Goal: Task Accomplishment & Management: Complete application form

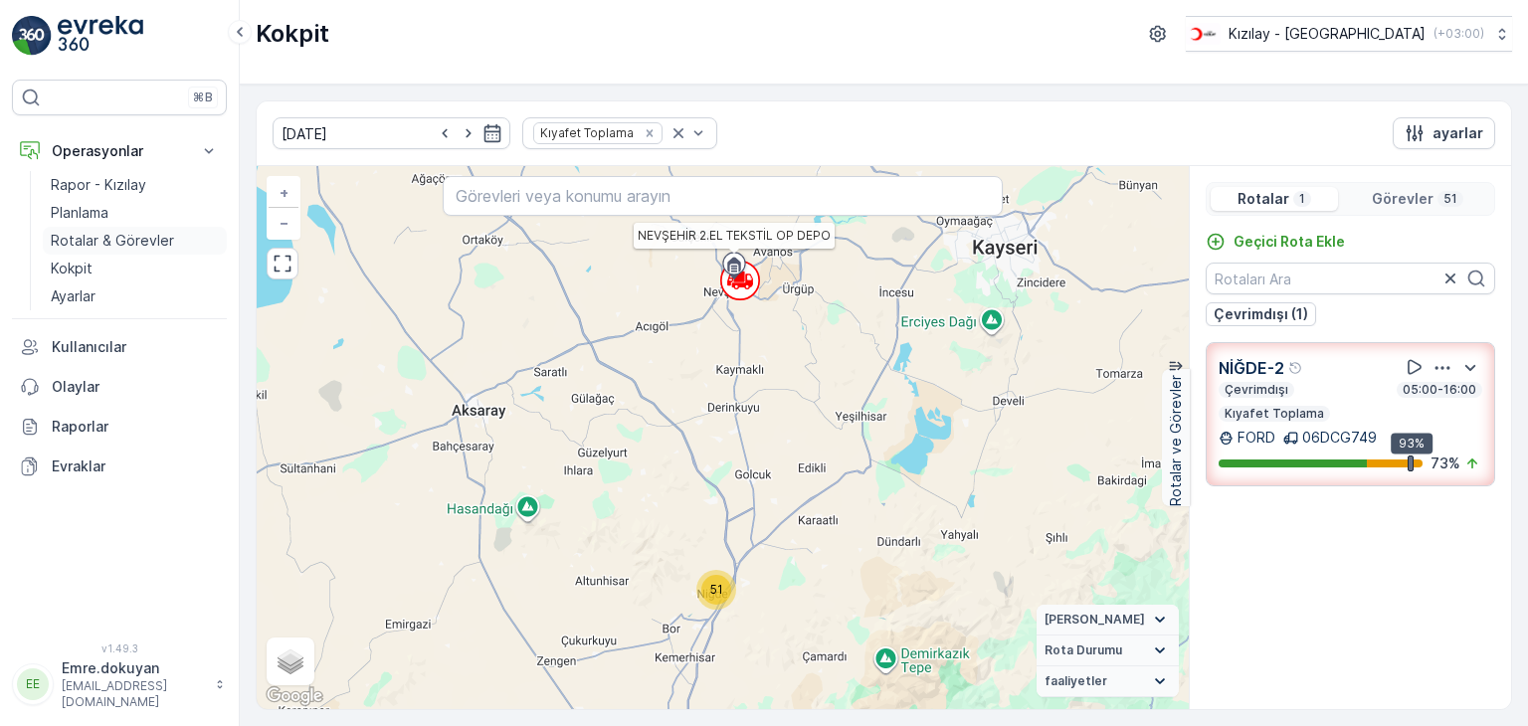
click at [158, 241] on p "Rotalar & Görevler" at bounding box center [112, 241] width 123 height 20
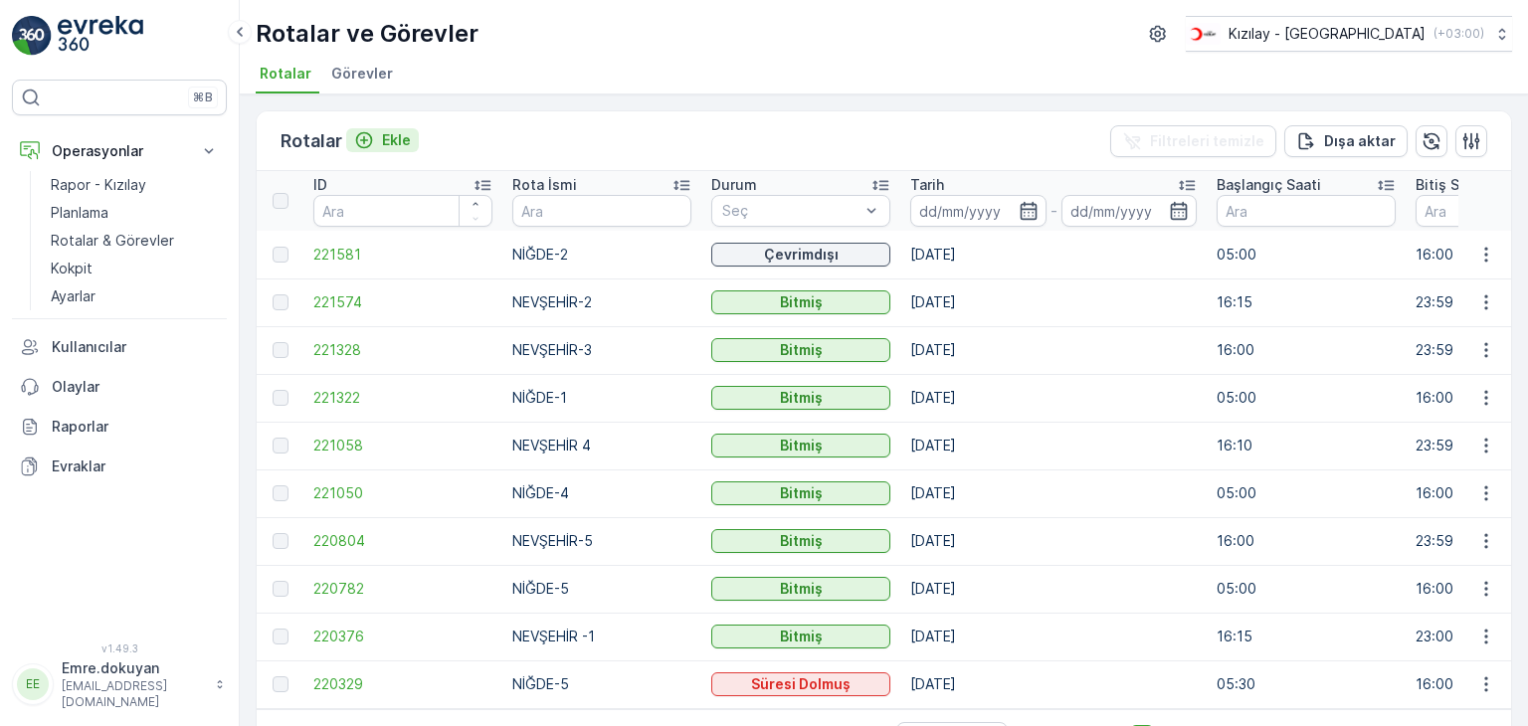
click at [400, 147] on p "Ekle" at bounding box center [396, 140] width 29 height 20
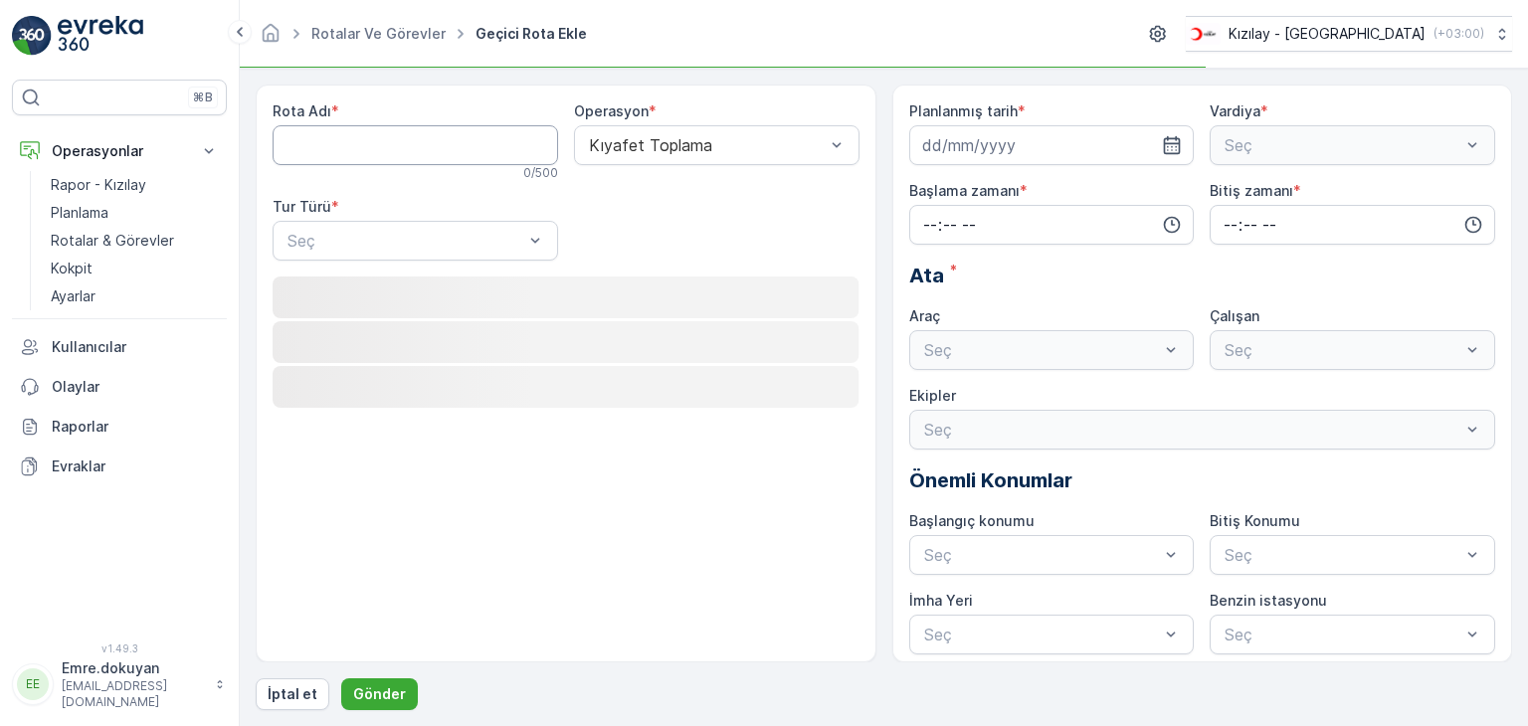
click at [386, 148] on Adı "Rota Adı" at bounding box center [415, 145] width 285 height 40
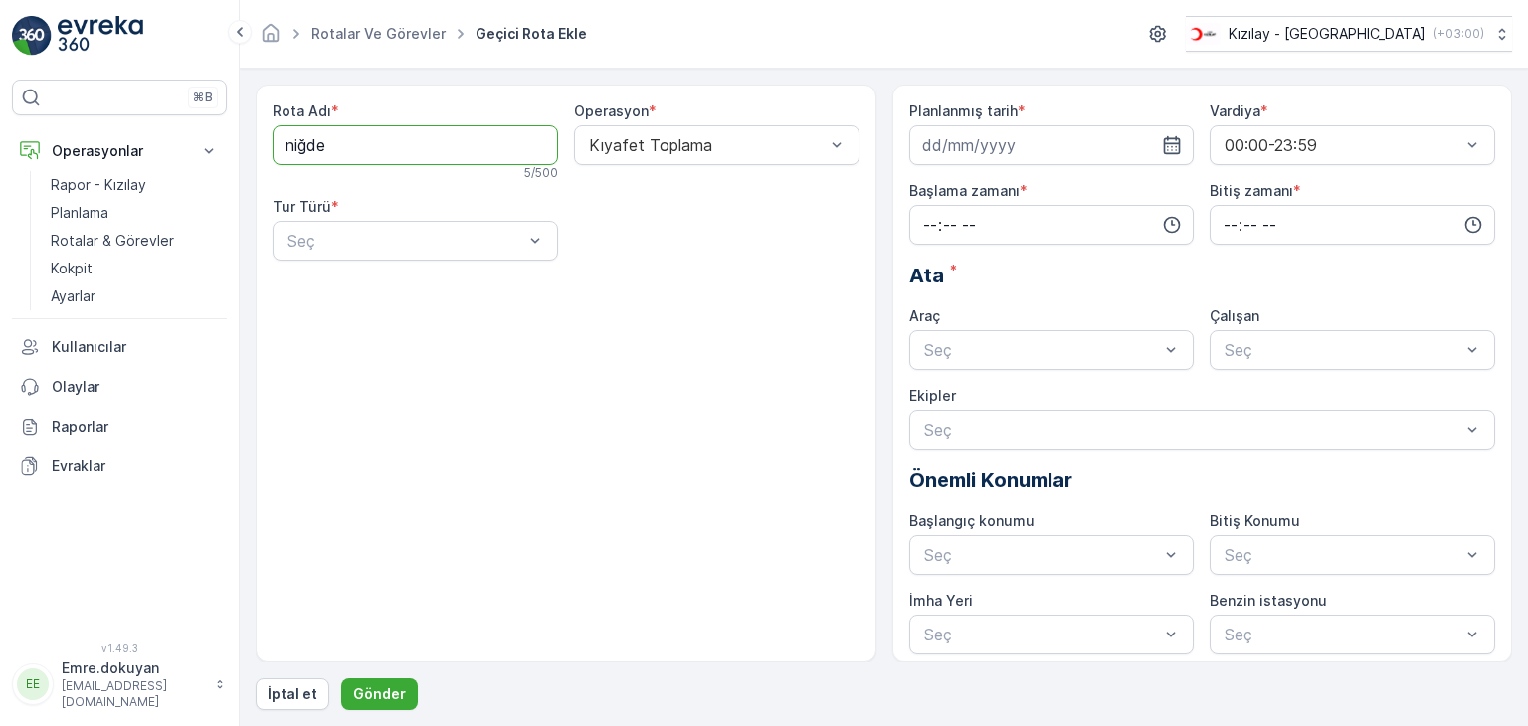
type Adı "NİĞDE-3"
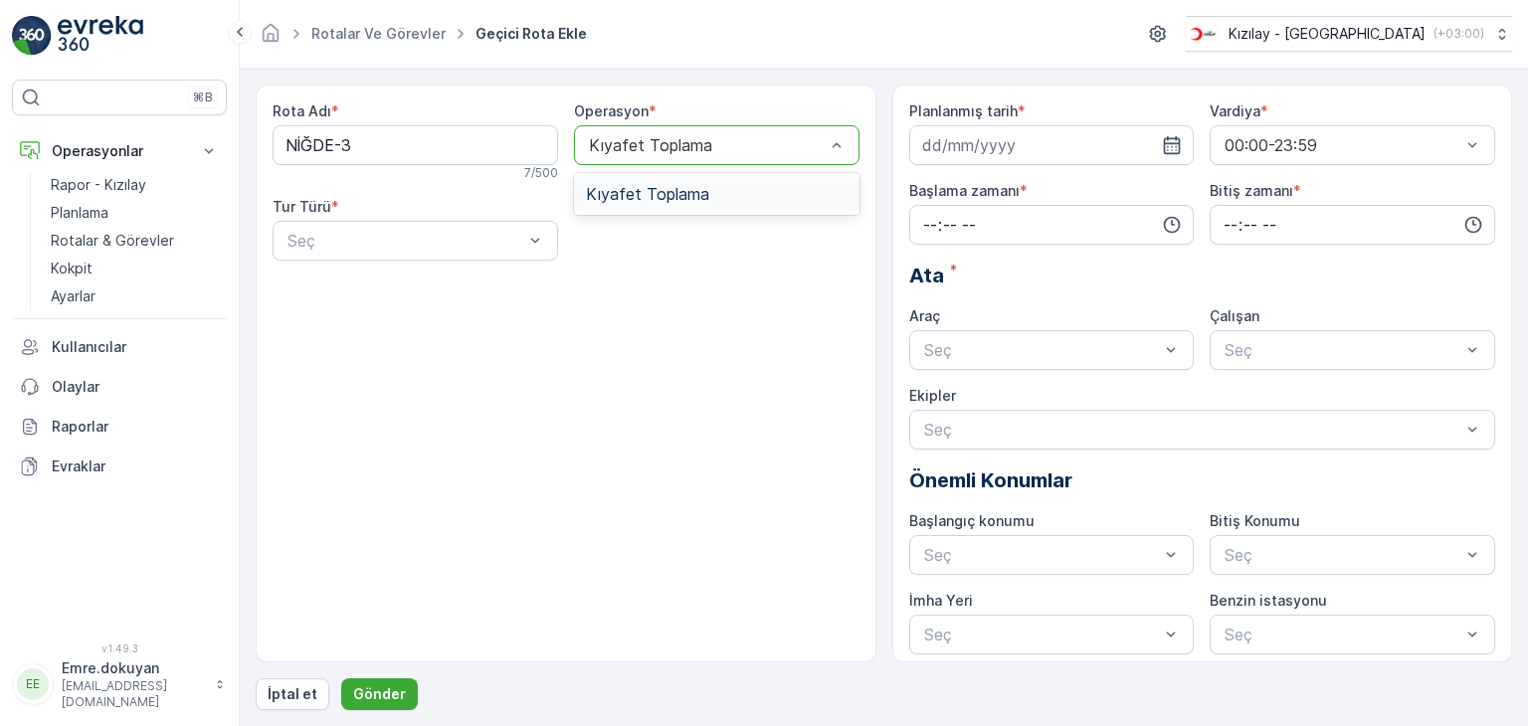
click at [663, 196] on span "Kıyafet Toplama" at bounding box center [647, 194] width 123 height 18
click at [374, 291] on div "Statik" at bounding box center [416, 290] width 262 height 18
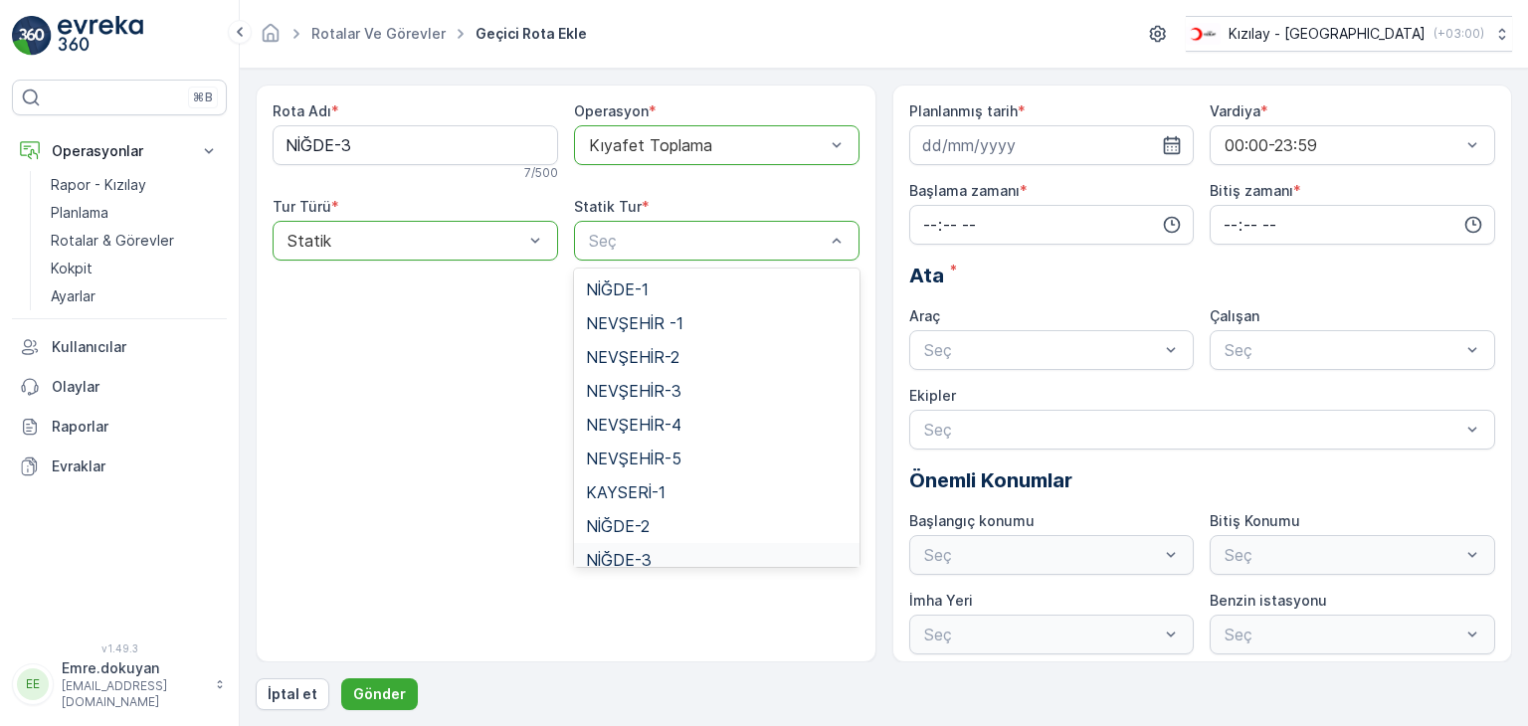
click at [619, 559] on span "NİĞDE-3" at bounding box center [619, 560] width 66 height 18
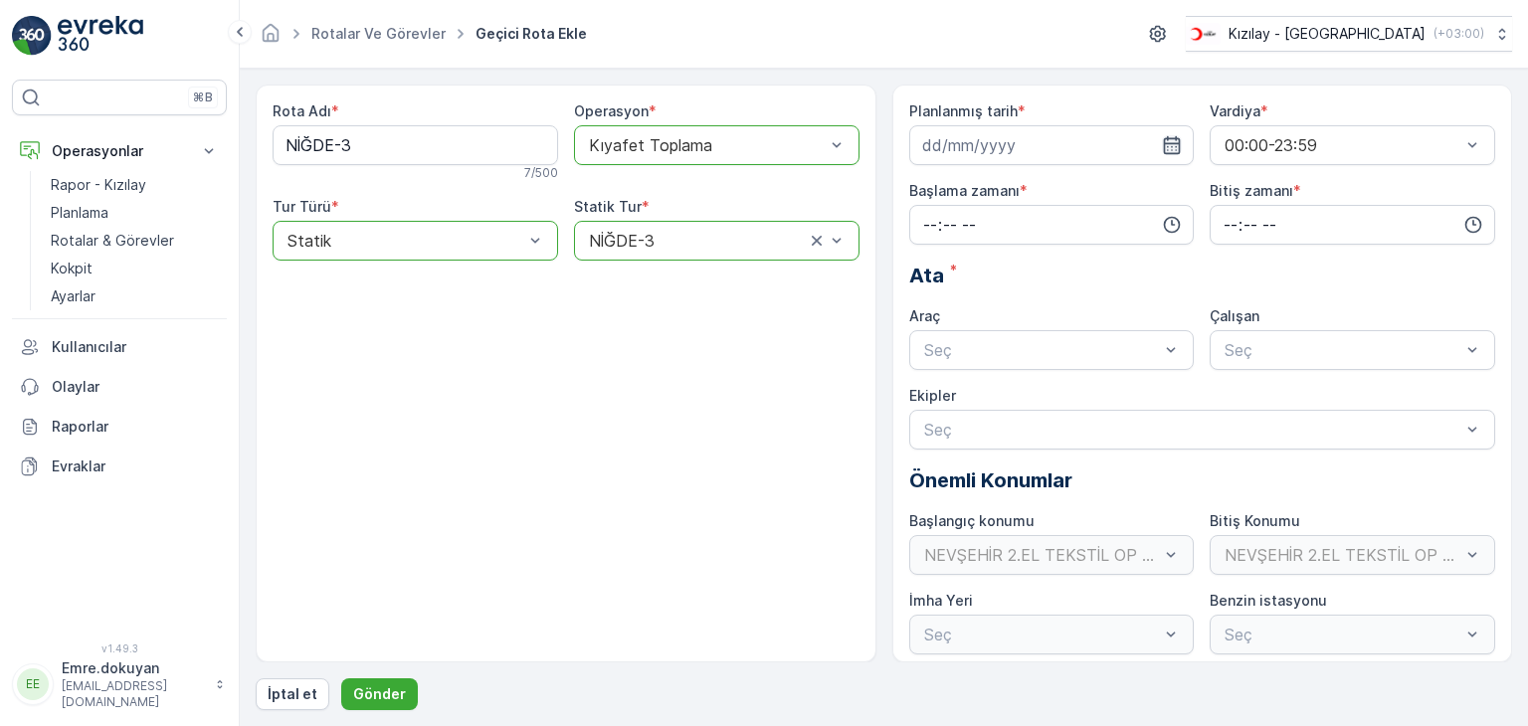
click at [1176, 136] on icon "button" at bounding box center [1172, 145] width 20 height 20
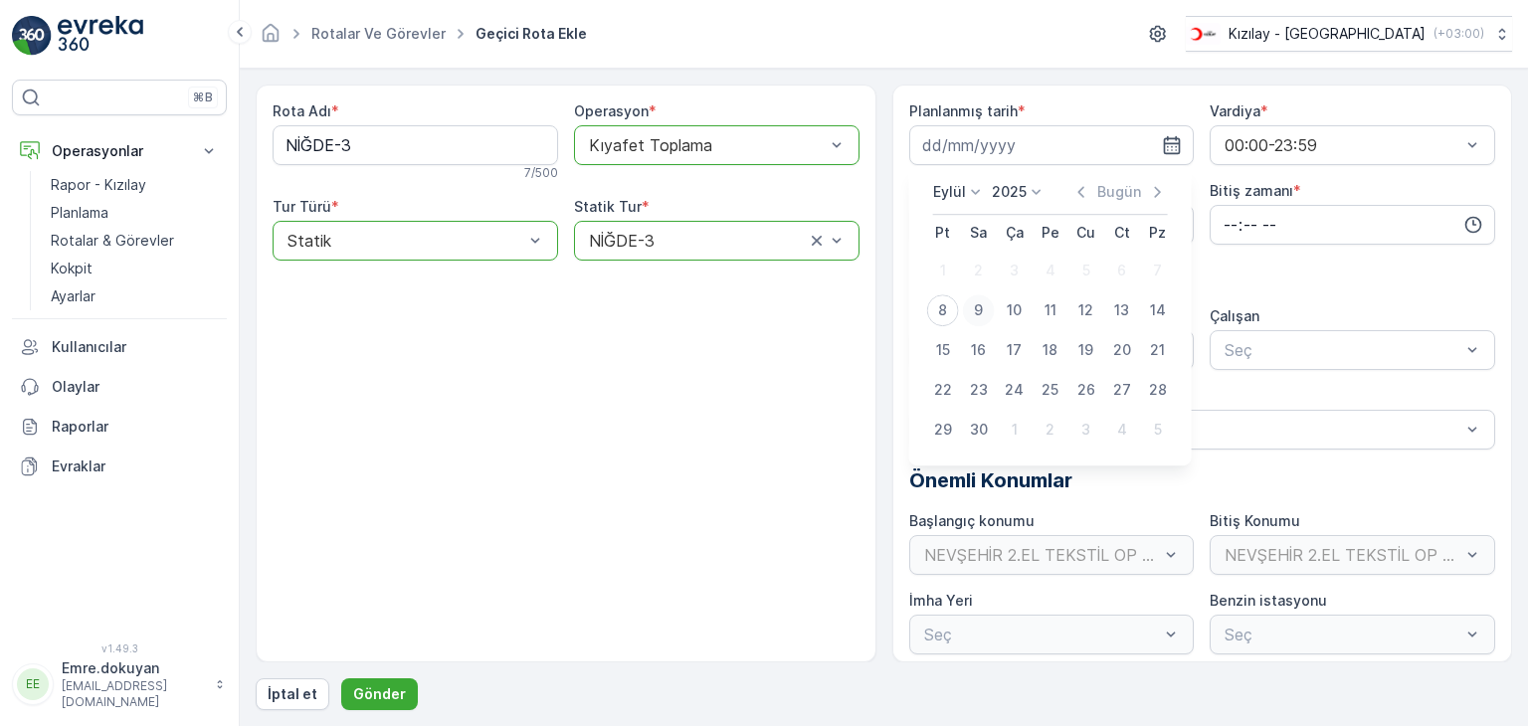
click at [977, 306] on div "9" at bounding box center [979, 310] width 32 height 32
type input "[DATE]"
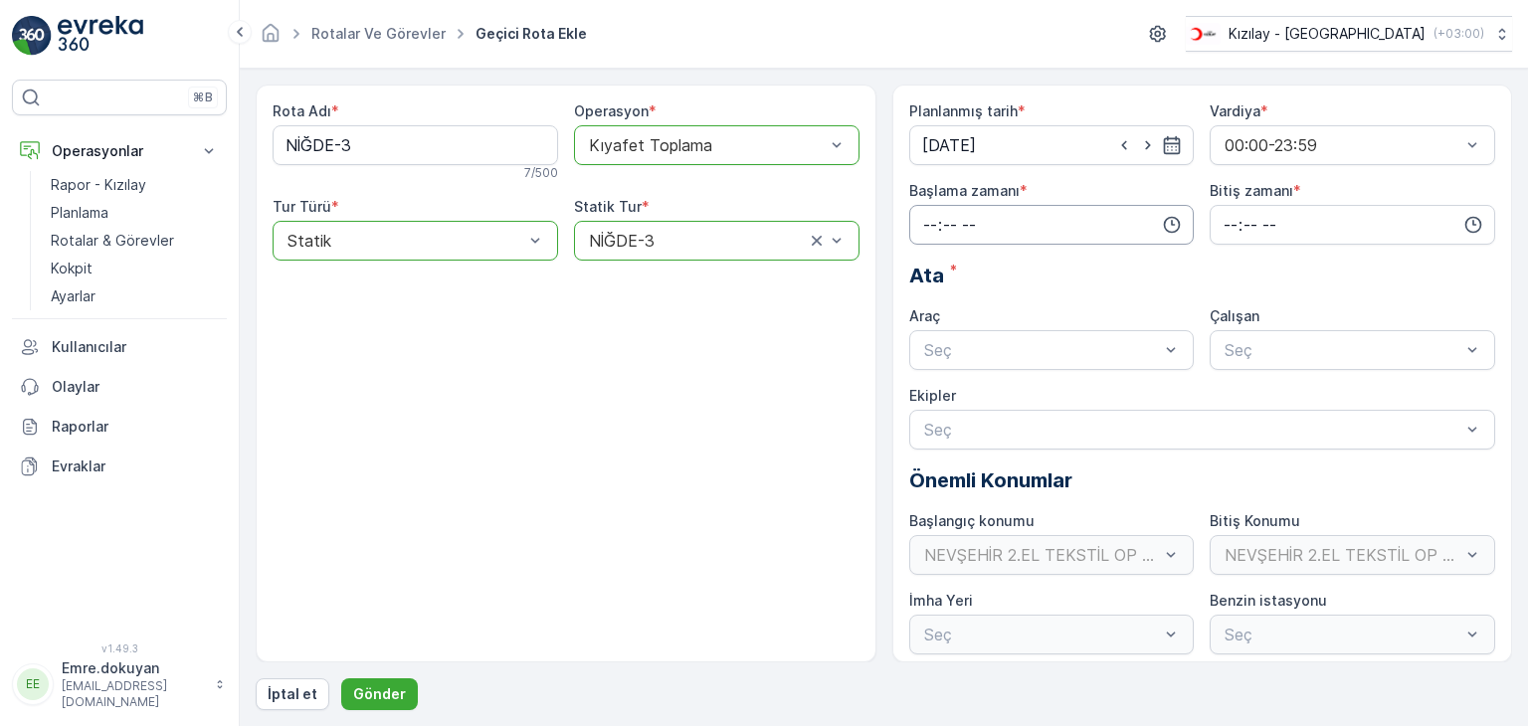
click at [924, 221] on input "time" at bounding box center [1051, 225] width 285 height 40
click at [926, 300] on span "05" at bounding box center [930, 302] width 18 height 20
type input "05:00"
click at [973, 264] on span "00" at bounding box center [972, 263] width 18 height 20
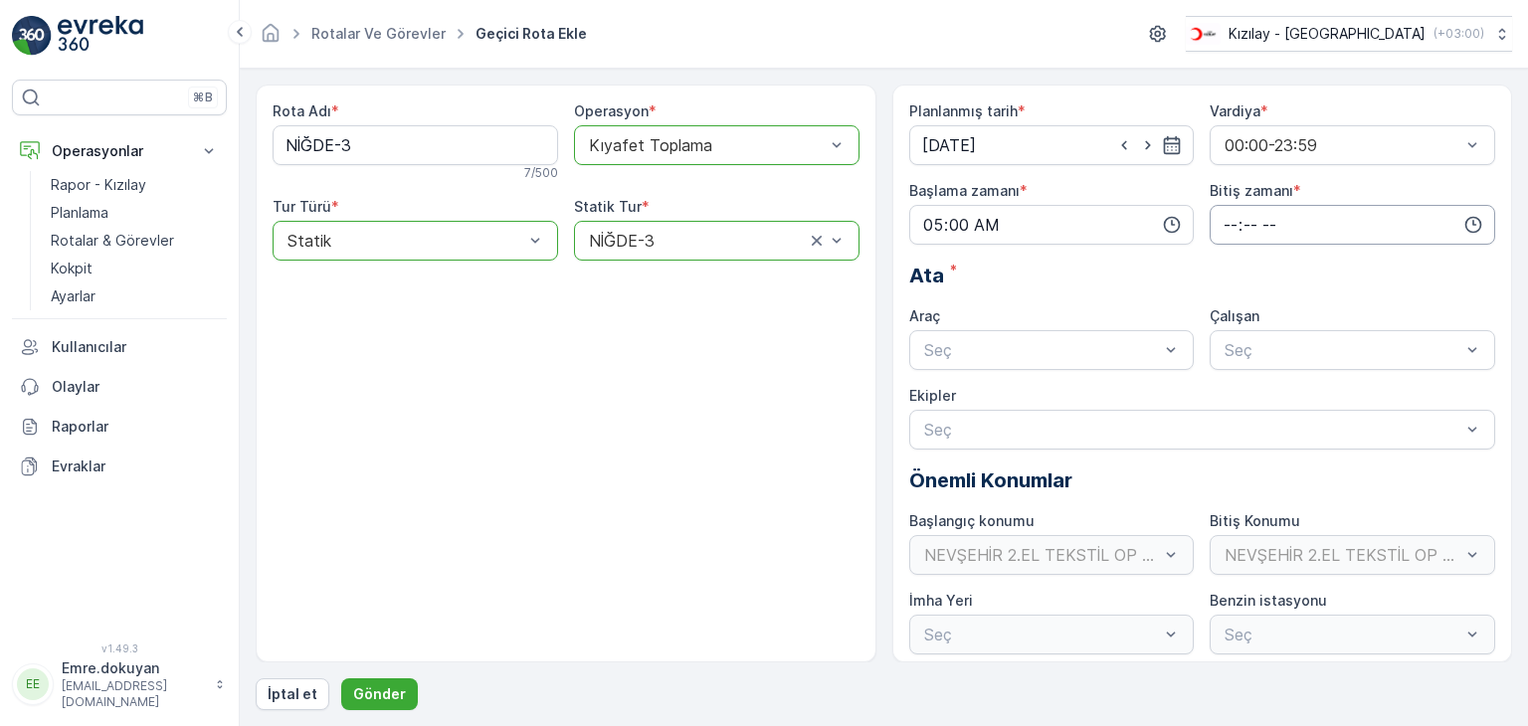
click at [1222, 220] on input "time" at bounding box center [1352, 225] width 285 height 40
click at [1228, 410] on span "16" at bounding box center [1230, 410] width 16 height 20
type input "16:00"
click at [1276, 256] on span "00" at bounding box center [1272, 263] width 18 height 20
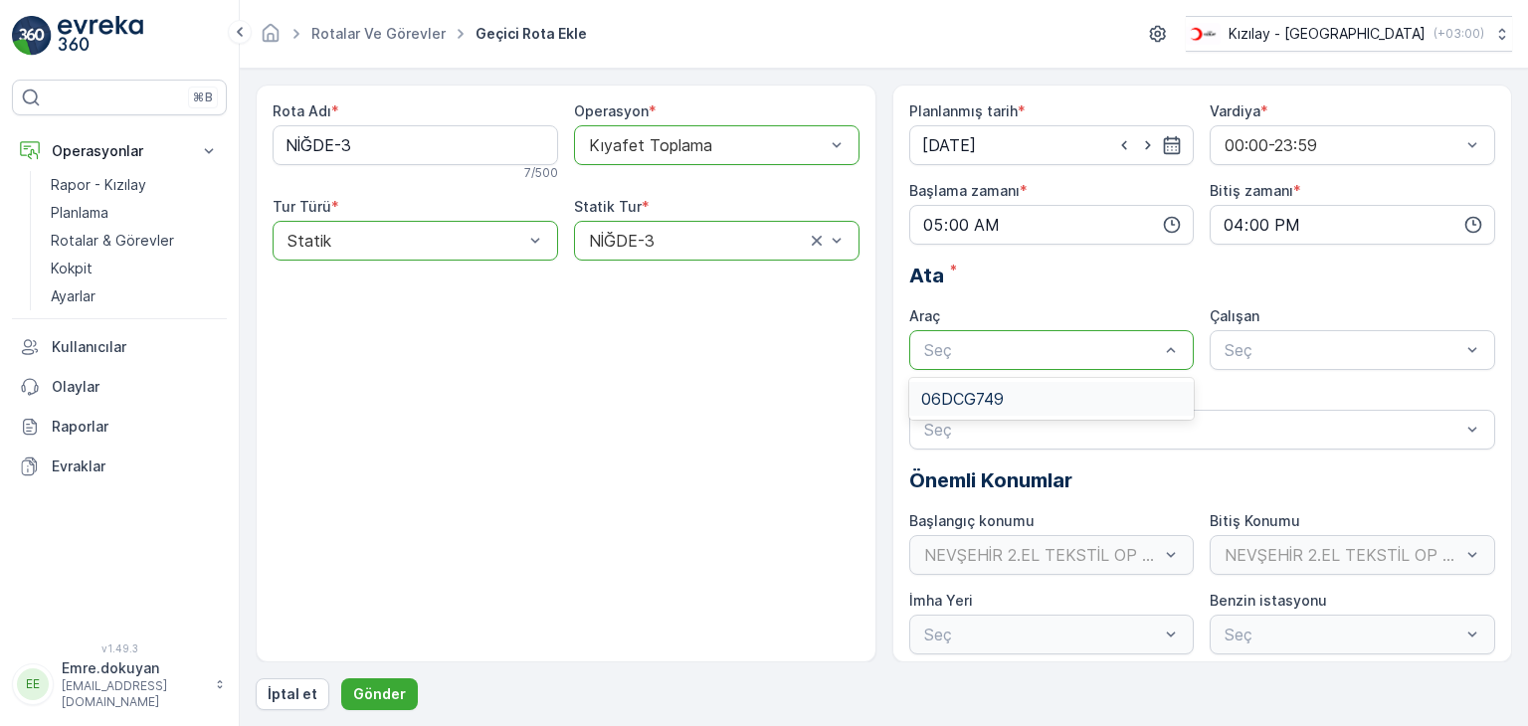
click at [978, 399] on span "06DCG749" at bounding box center [962, 399] width 83 height 18
click at [1267, 396] on div "FORD" at bounding box center [1353, 399] width 262 height 18
click at [367, 694] on p "Gönder" at bounding box center [379, 694] width 53 height 20
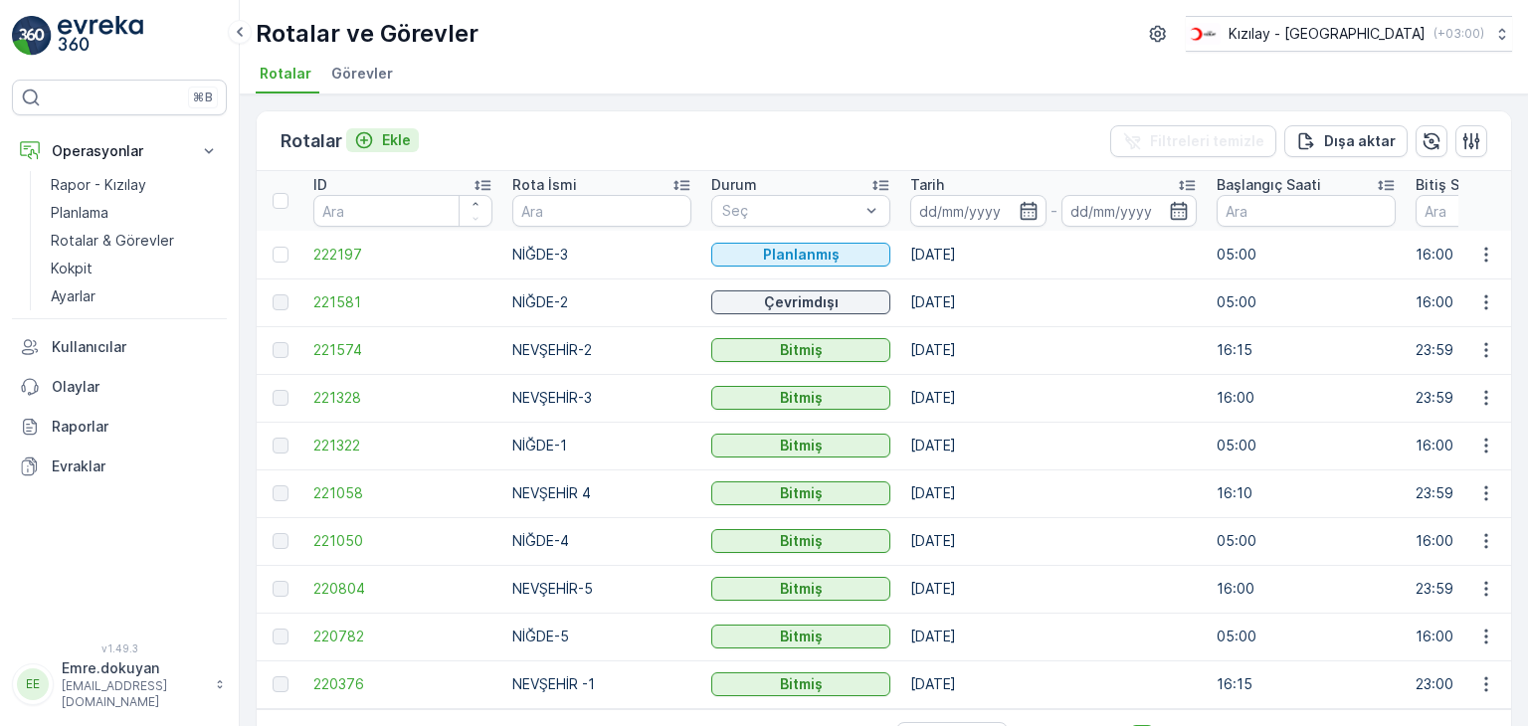
click at [400, 140] on p "Ekle" at bounding box center [396, 140] width 29 height 20
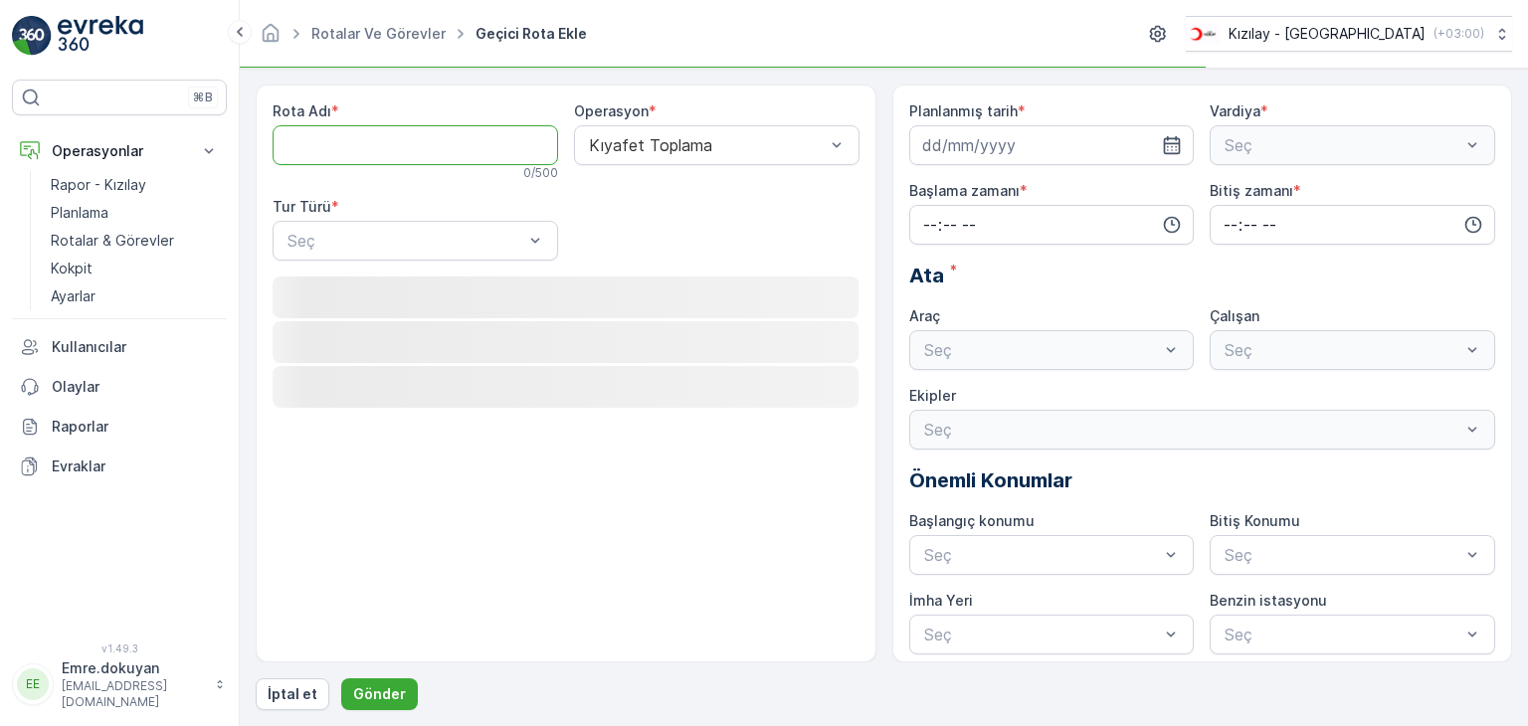
click at [443, 136] on Adı "Rota Adı" at bounding box center [415, 145] width 285 height 40
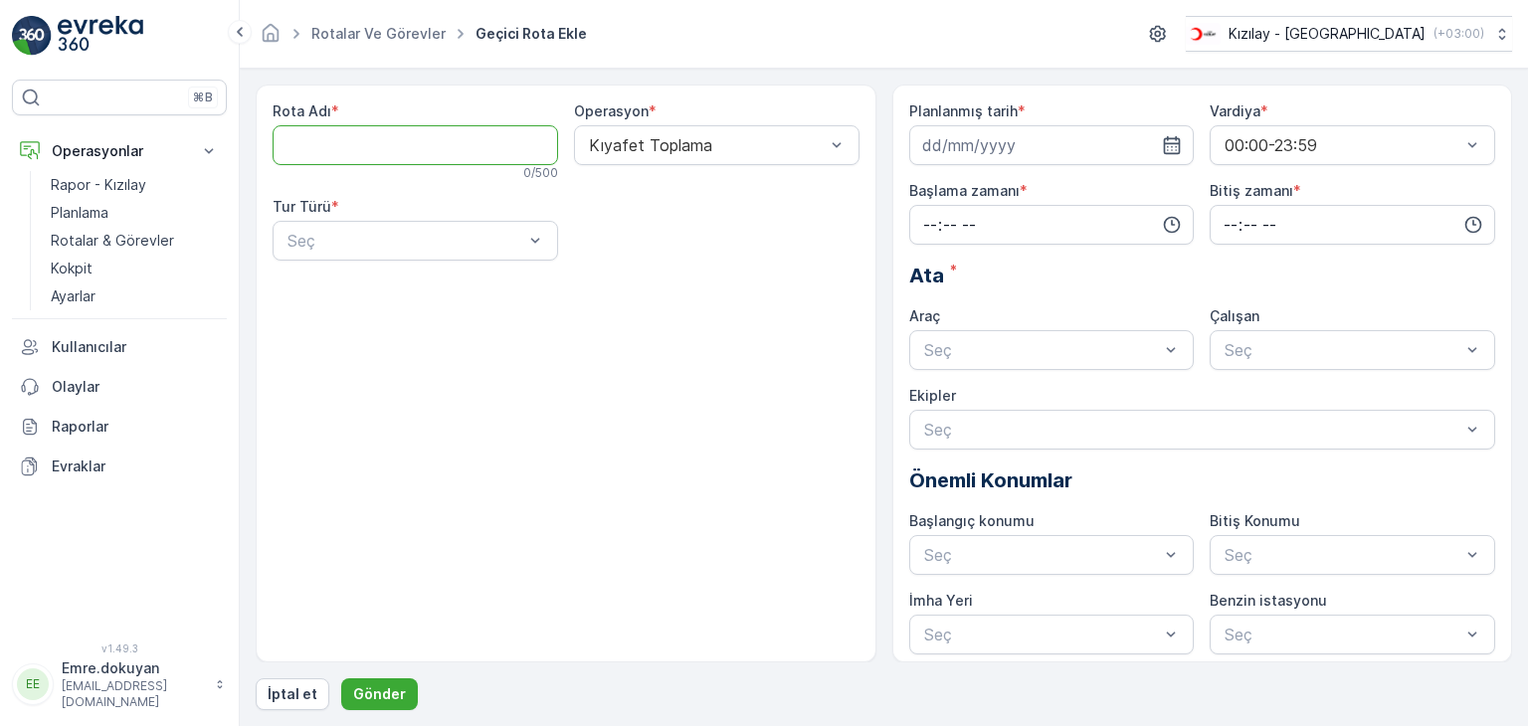
type Adı "NEVŞEHİR -1"
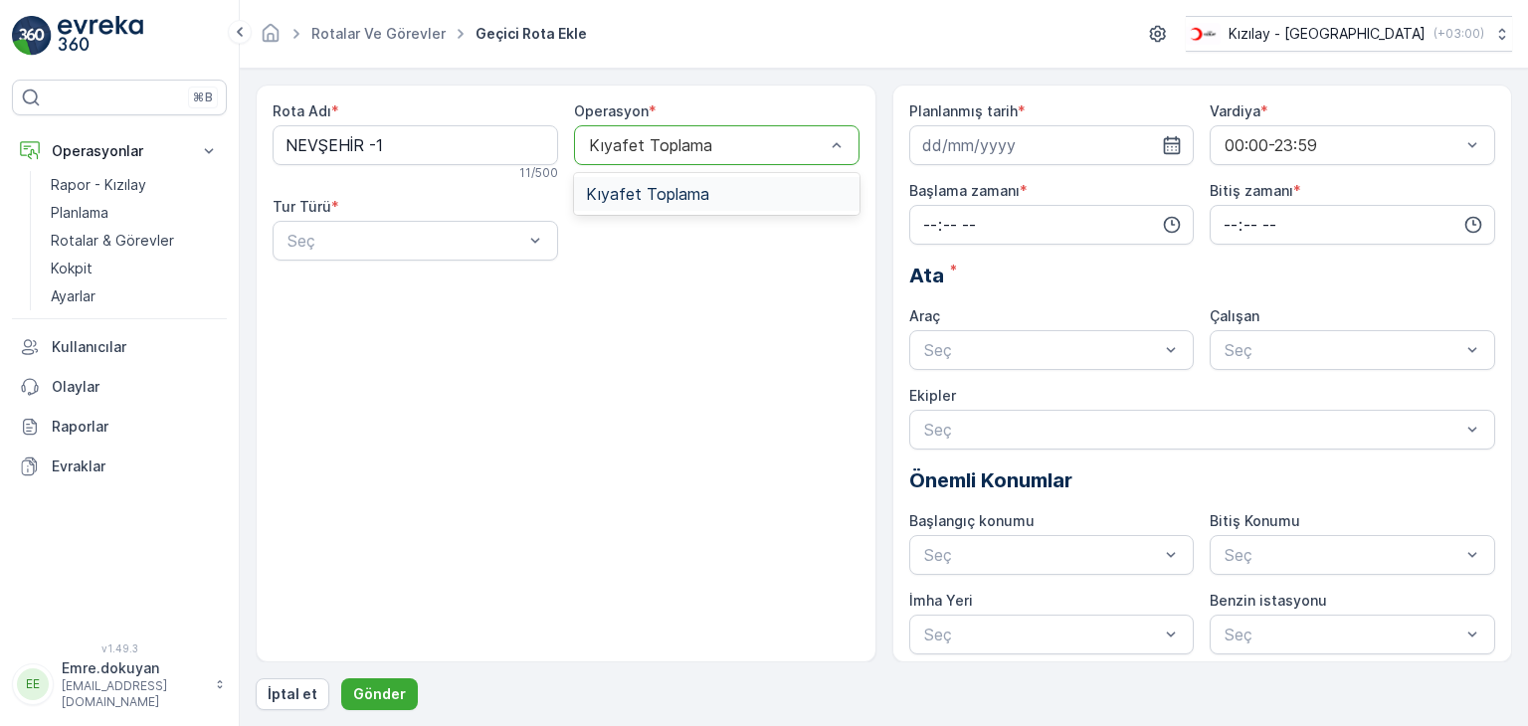
click at [700, 192] on span "Kıyafet Toplama" at bounding box center [647, 194] width 123 height 18
click at [435, 290] on div "Statik" at bounding box center [416, 290] width 262 height 18
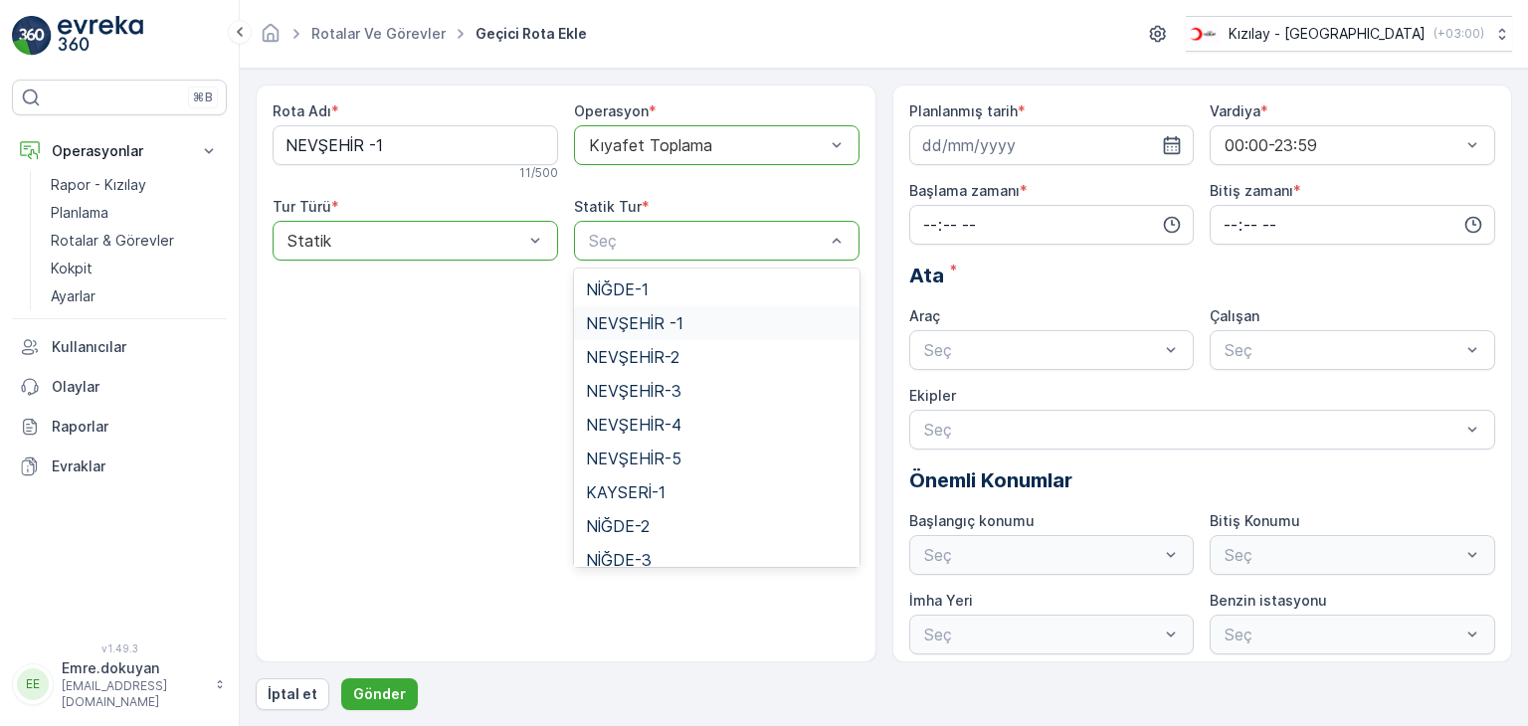
click at [660, 324] on span "NEVŞEHİR -1" at bounding box center [634, 323] width 97 height 18
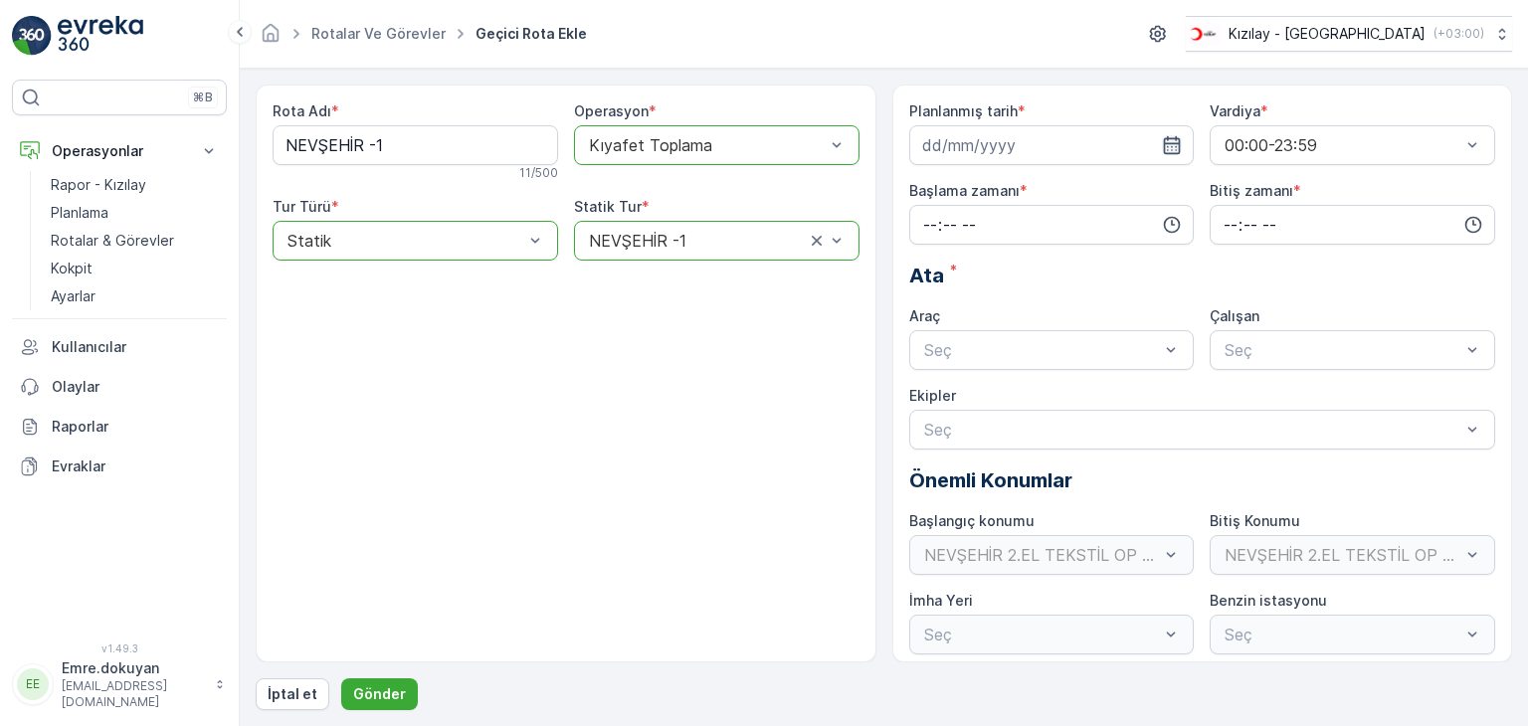
click at [1173, 139] on icon "button" at bounding box center [1172, 145] width 17 height 18
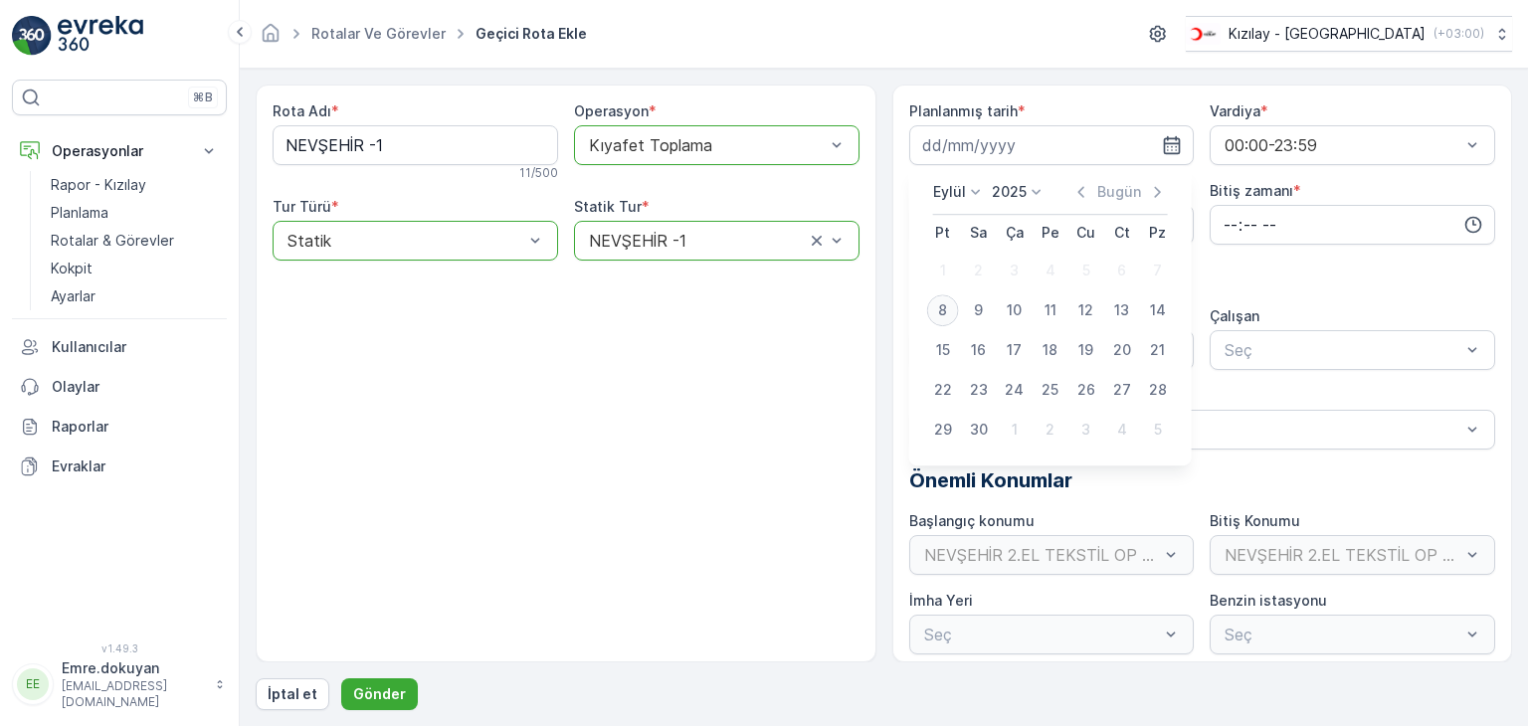
click at [947, 311] on div "8" at bounding box center [943, 310] width 32 height 32
type input "[DATE]"
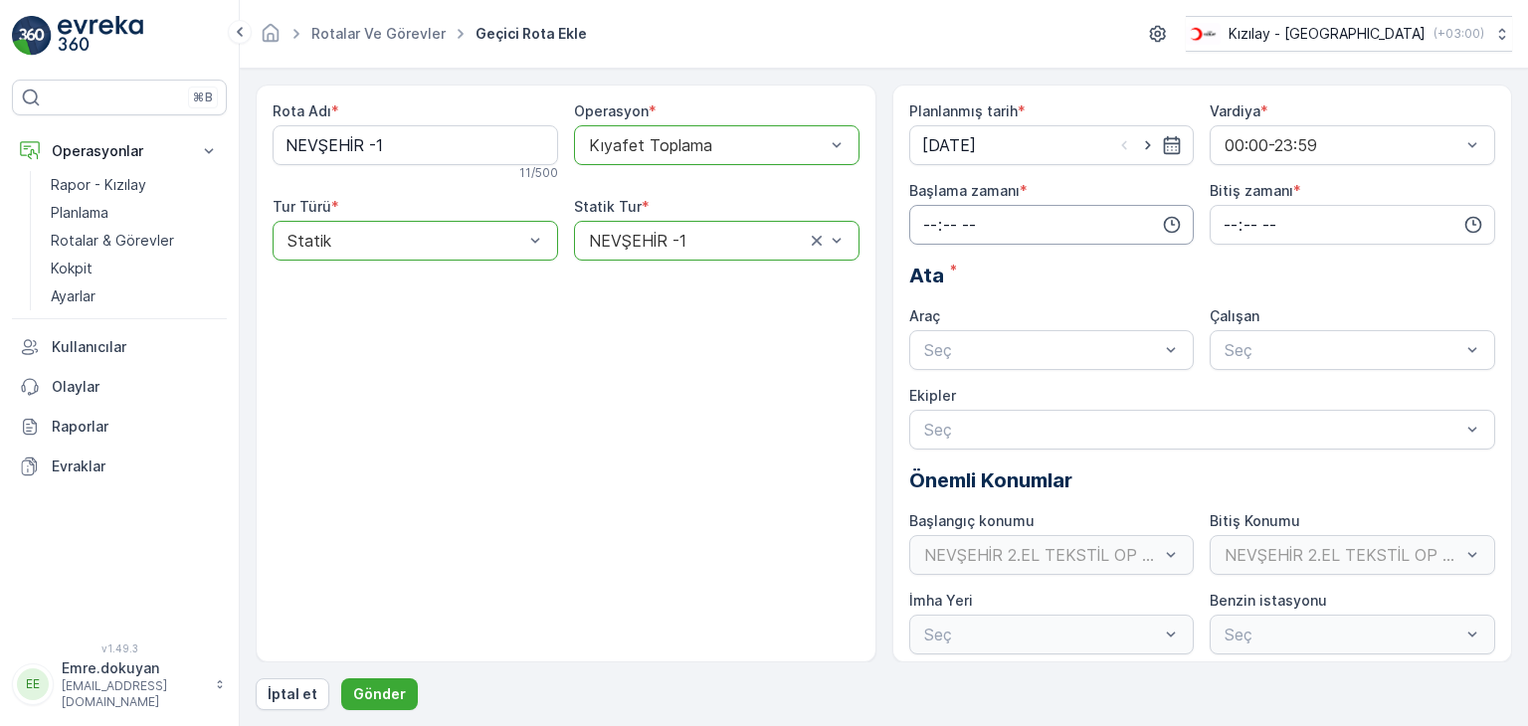
click at [923, 220] on input "time" at bounding box center [1051, 225] width 285 height 40
click at [927, 299] on span "05" at bounding box center [930, 302] width 18 height 20
type input "05:00"
click at [980, 260] on span "00" at bounding box center [972, 263] width 18 height 20
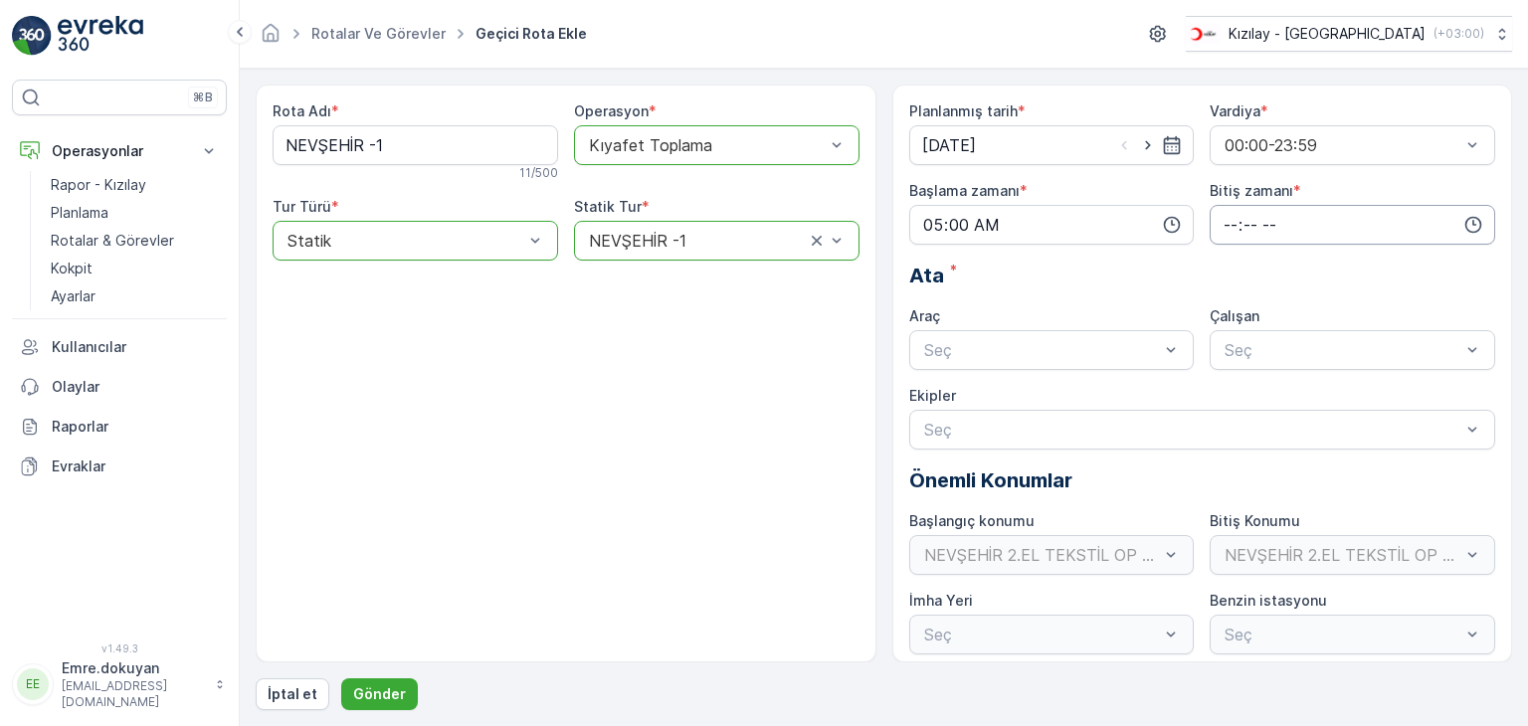
click at [1227, 220] on input "time" at bounding box center [1352, 225] width 285 height 40
click at [1232, 409] on span "16" at bounding box center [1230, 410] width 16 height 20
type input "16:00"
click at [1269, 264] on span "00" at bounding box center [1272, 263] width 18 height 20
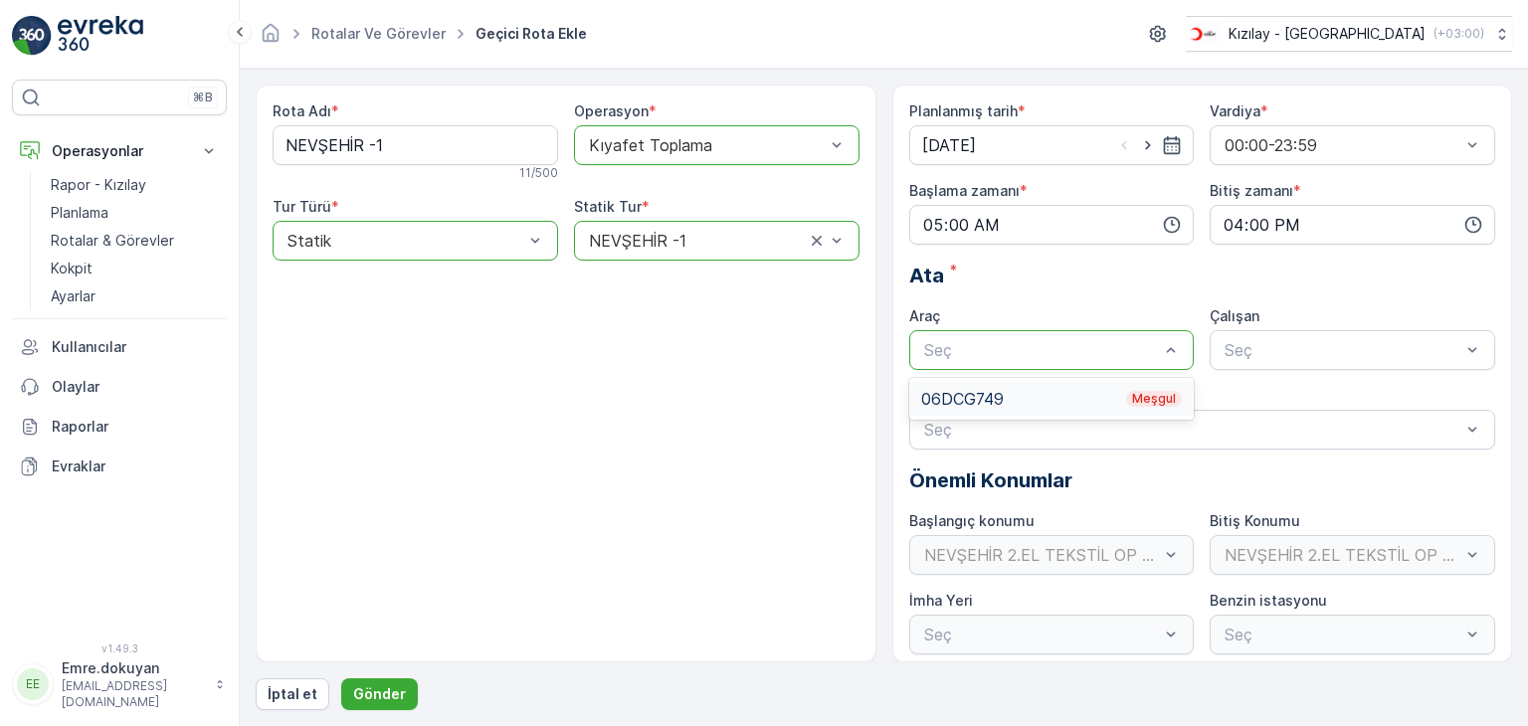
click at [1002, 392] on div "06DCG749 Meşgul" at bounding box center [1052, 399] width 262 height 18
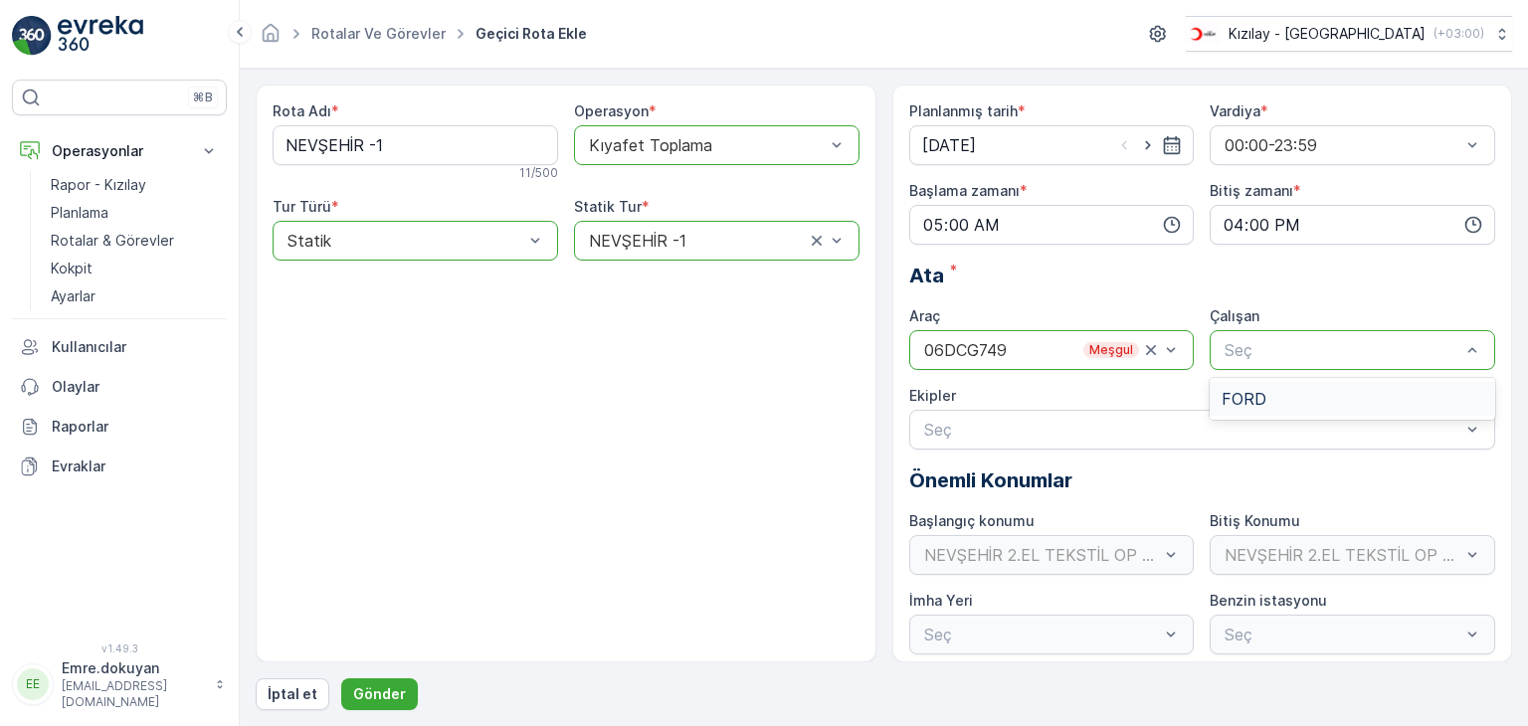
click at [1241, 398] on span "FORD" at bounding box center [1244, 399] width 45 height 18
click at [375, 696] on p "Gönder" at bounding box center [379, 694] width 53 height 20
